Goal: Navigation & Orientation: Go to known website

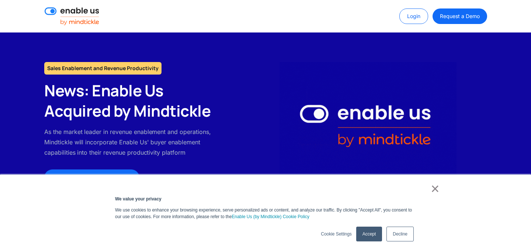
scroll to position [3, 0]
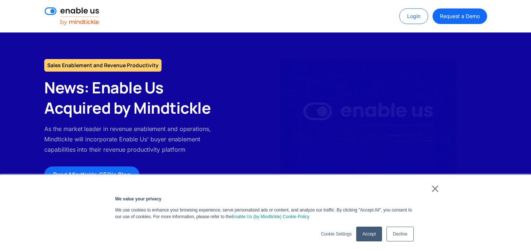
click at [372, 231] on link "Accept" at bounding box center [369, 233] width 26 height 15
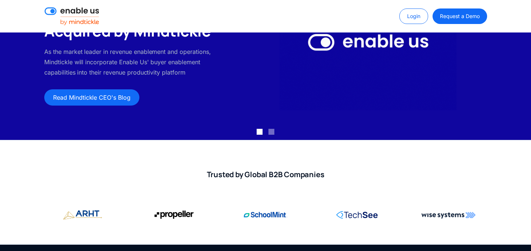
scroll to position [0, 0]
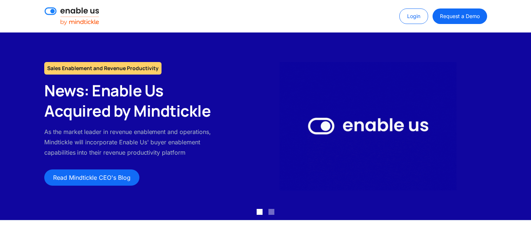
click at [84, 21] on img at bounding box center [72, 16] width 55 height 18
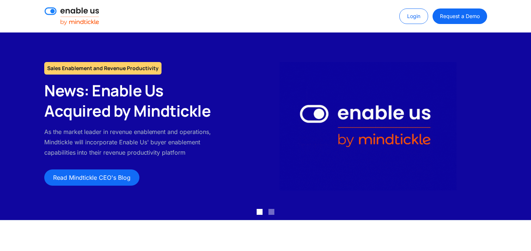
click at [83, 22] on img at bounding box center [72, 16] width 55 height 18
click at [98, 183] on link "Read Mindtickle CEO's Blog" at bounding box center [91, 177] width 95 height 16
